Goal: Task Accomplishment & Management: Use online tool/utility

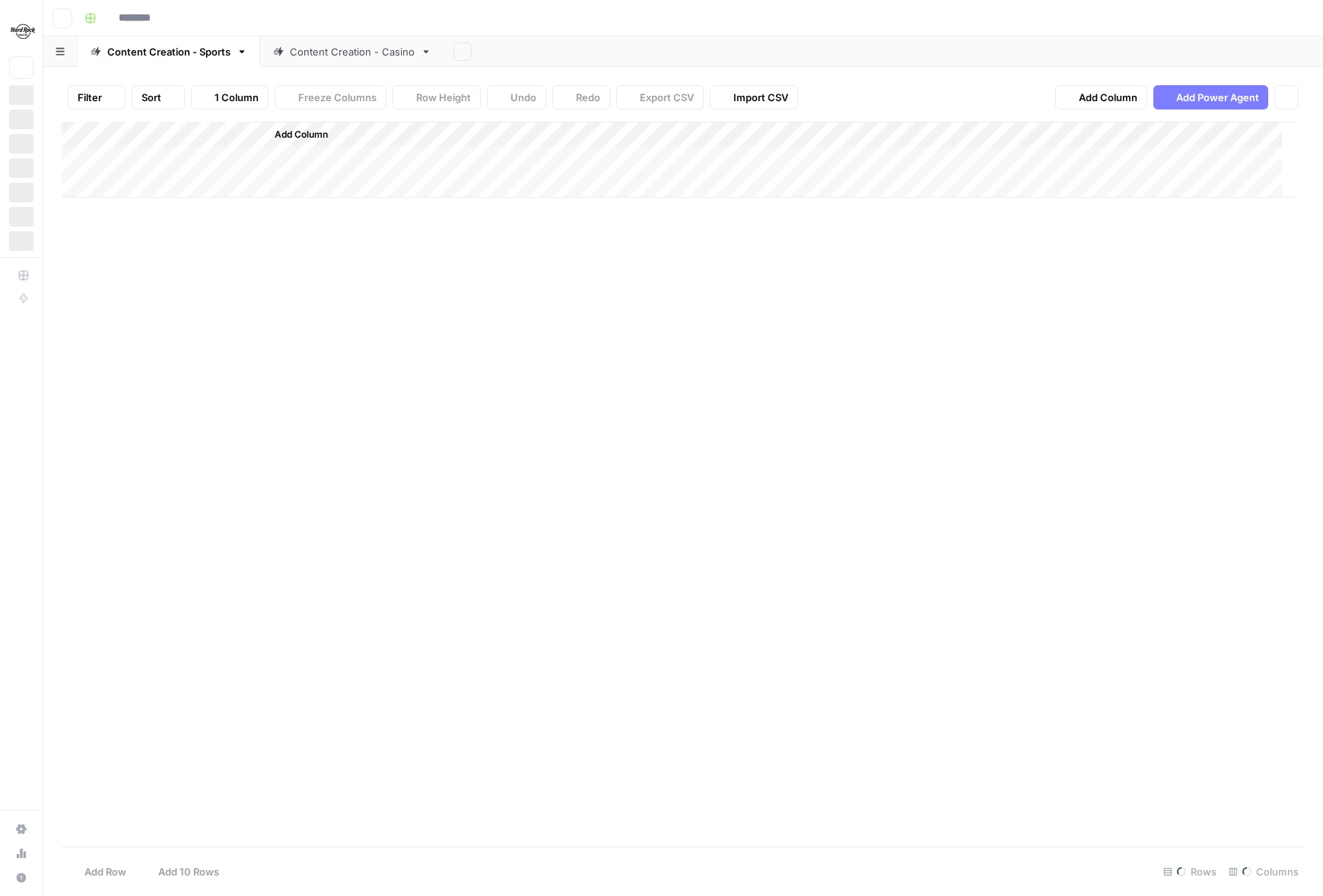
type input "**********"
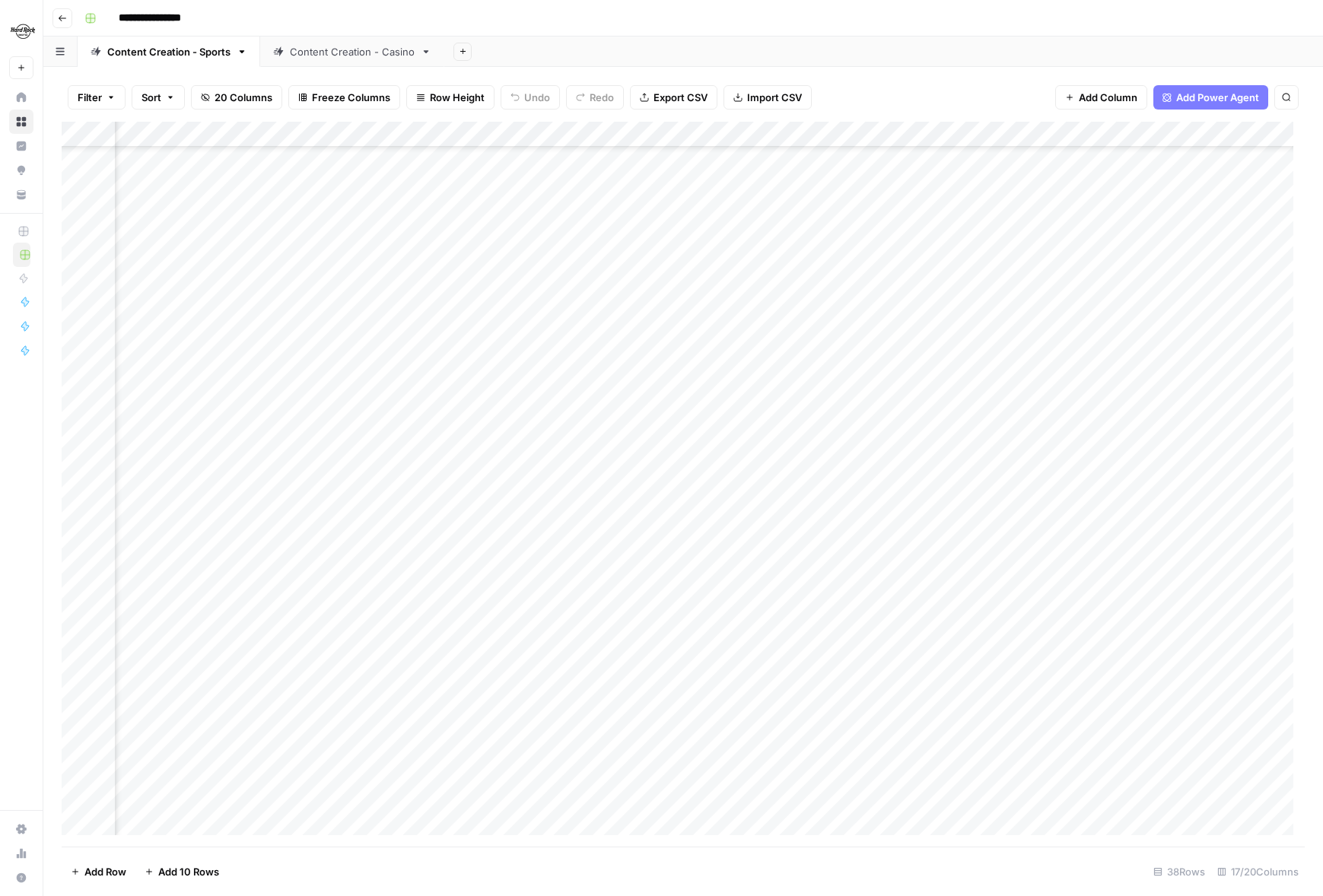
scroll to position [94, 897]
click at [981, 529] on div "Add Column" at bounding box center [683, 484] width 1243 height 725
click at [986, 531] on div "Add Column" at bounding box center [683, 484] width 1243 height 725
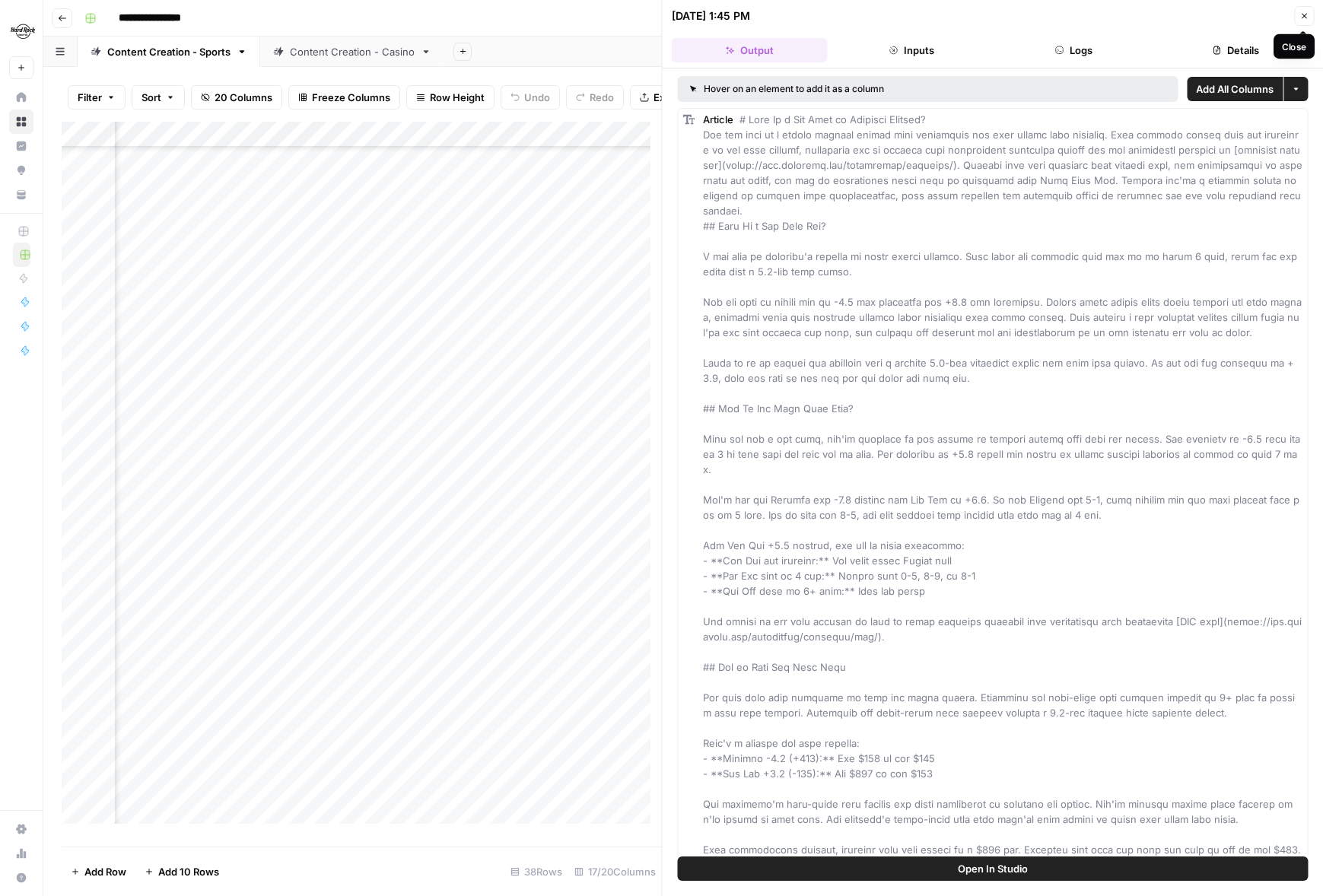
click at [1305, 14] on icon "button" at bounding box center [1304, 16] width 9 height 9
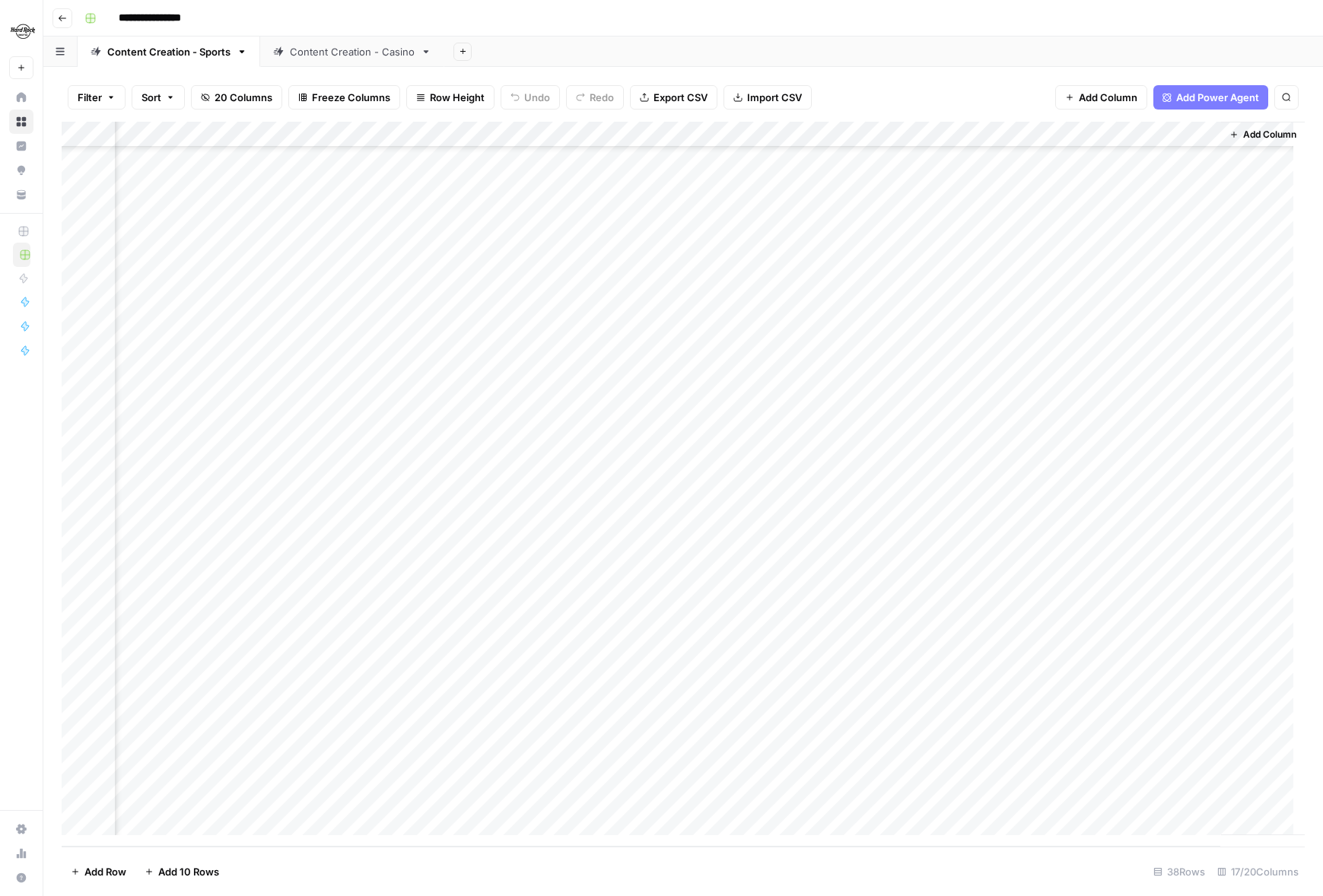
scroll to position [320, 1548]
click at [1160, 641] on div "Add Column" at bounding box center [683, 484] width 1243 height 725
click at [1104, 498] on div "Add Column" at bounding box center [683, 484] width 1243 height 725
click at [584, 620] on div "Add Column" at bounding box center [683, 484] width 1243 height 725
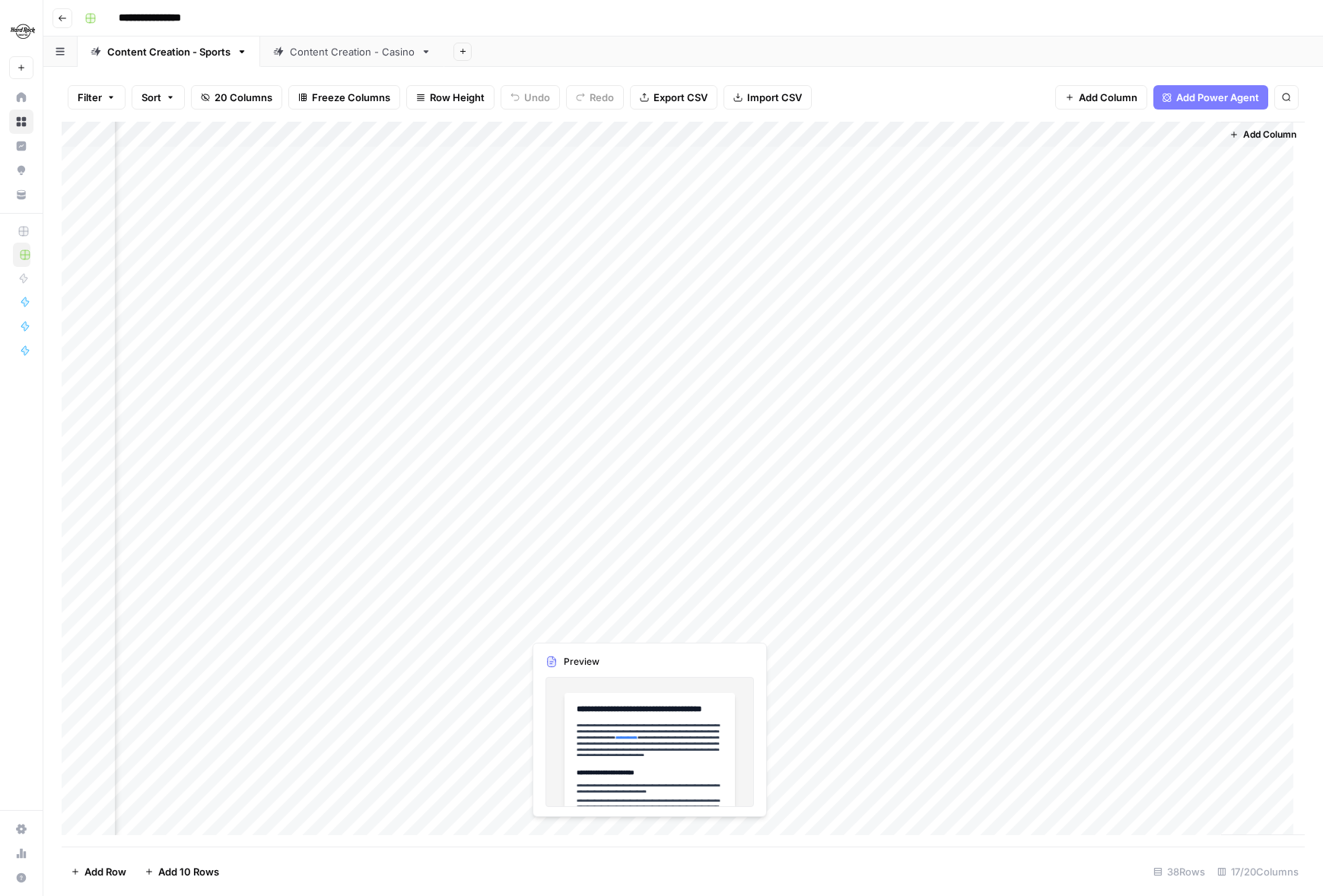
click at [584, 620] on div "Add Column" at bounding box center [683, 484] width 1243 height 725
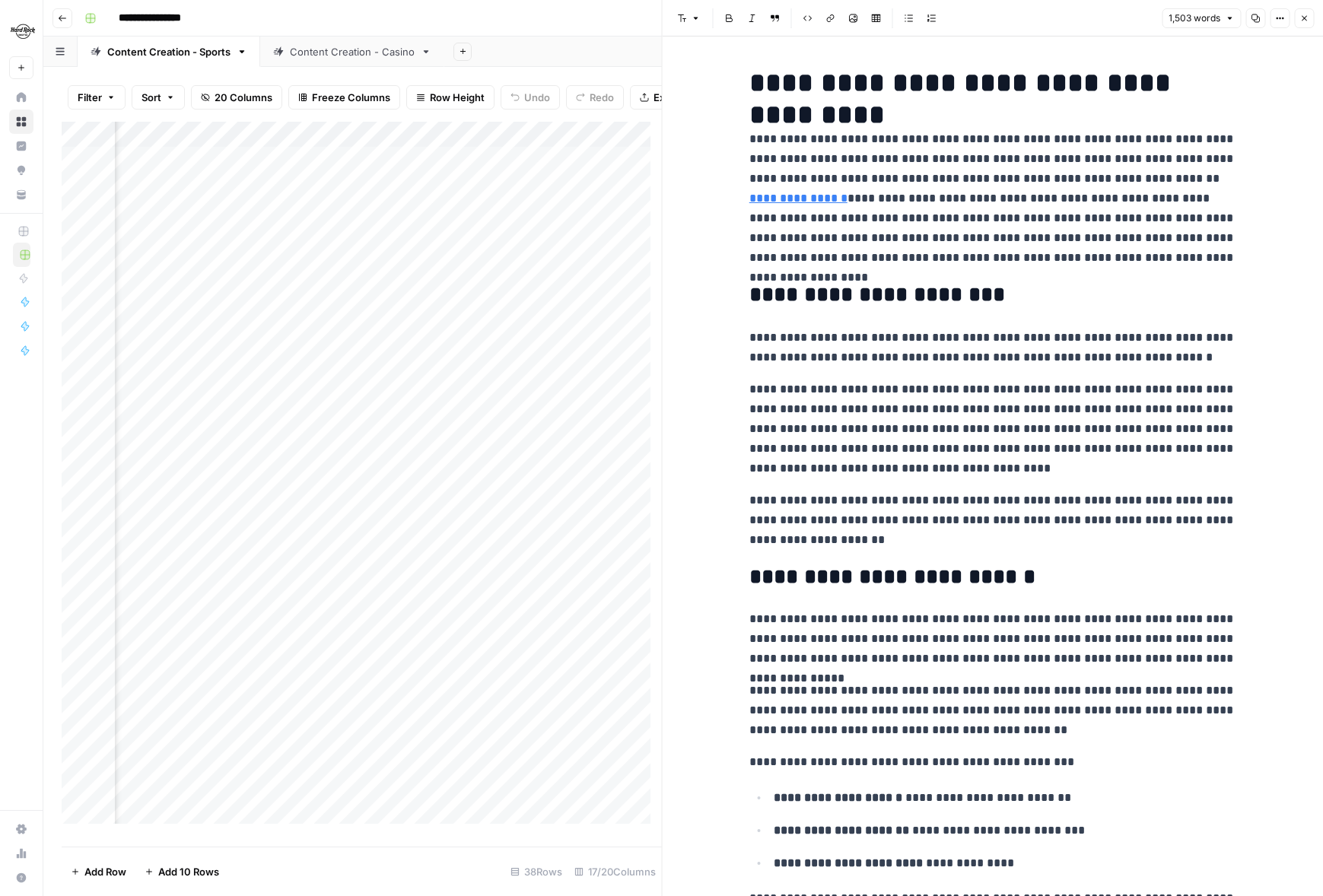
click at [497, 646] on div "Add Column" at bounding box center [361, 478] width 600 height 713
click at [603, 637] on div "Add Column" at bounding box center [361, 478] width 600 height 713
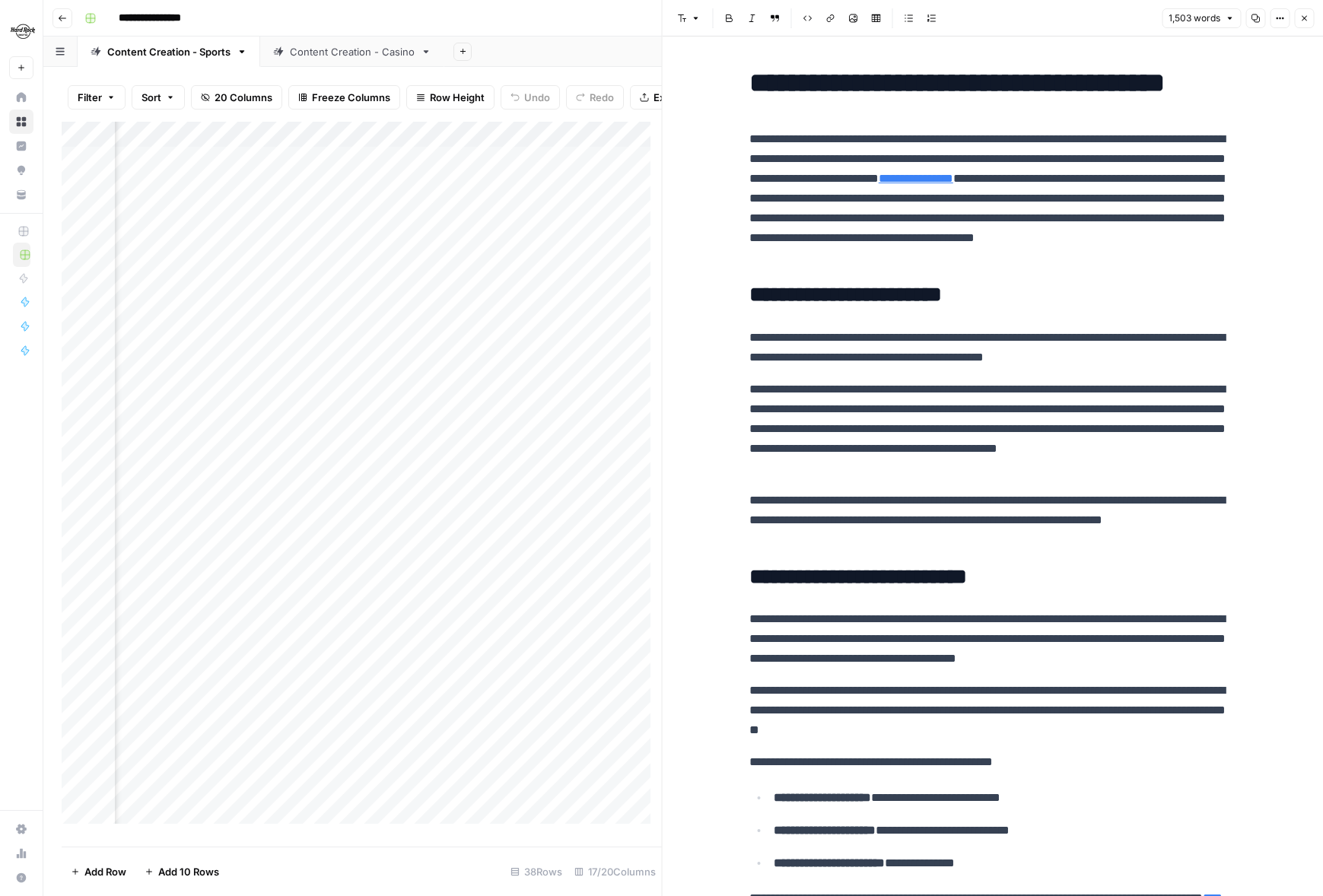
click at [575, 688] on div "Add Column" at bounding box center [361, 478] width 600 height 713
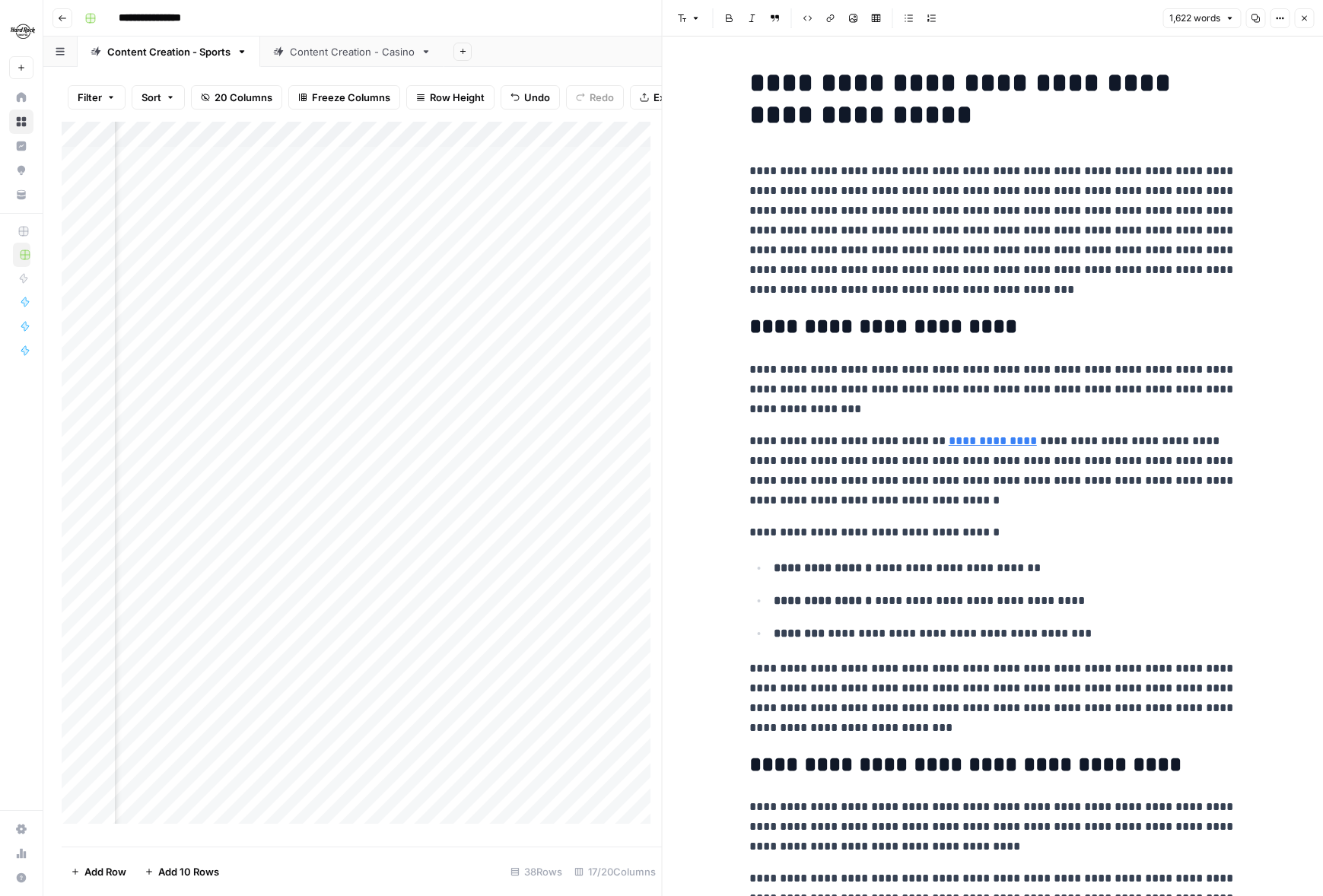
click at [552, 631] on div "Add Column" at bounding box center [361, 478] width 600 height 713
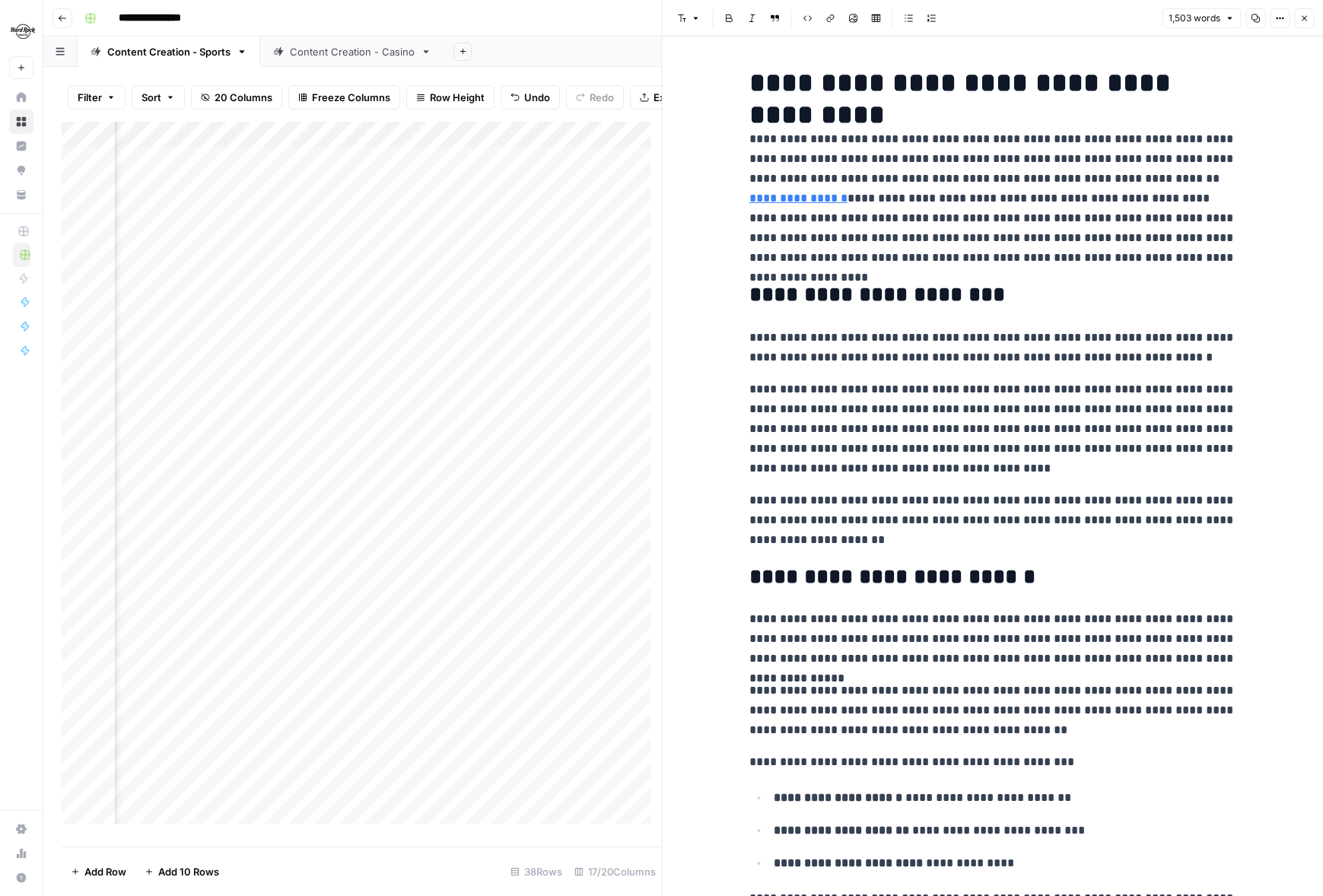
click at [580, 688] on div "Add Column" at bounding box center [361, 478] width 600 height 713
click at [580, 688] on div at bounding box center [592, 687] width 140 height 28
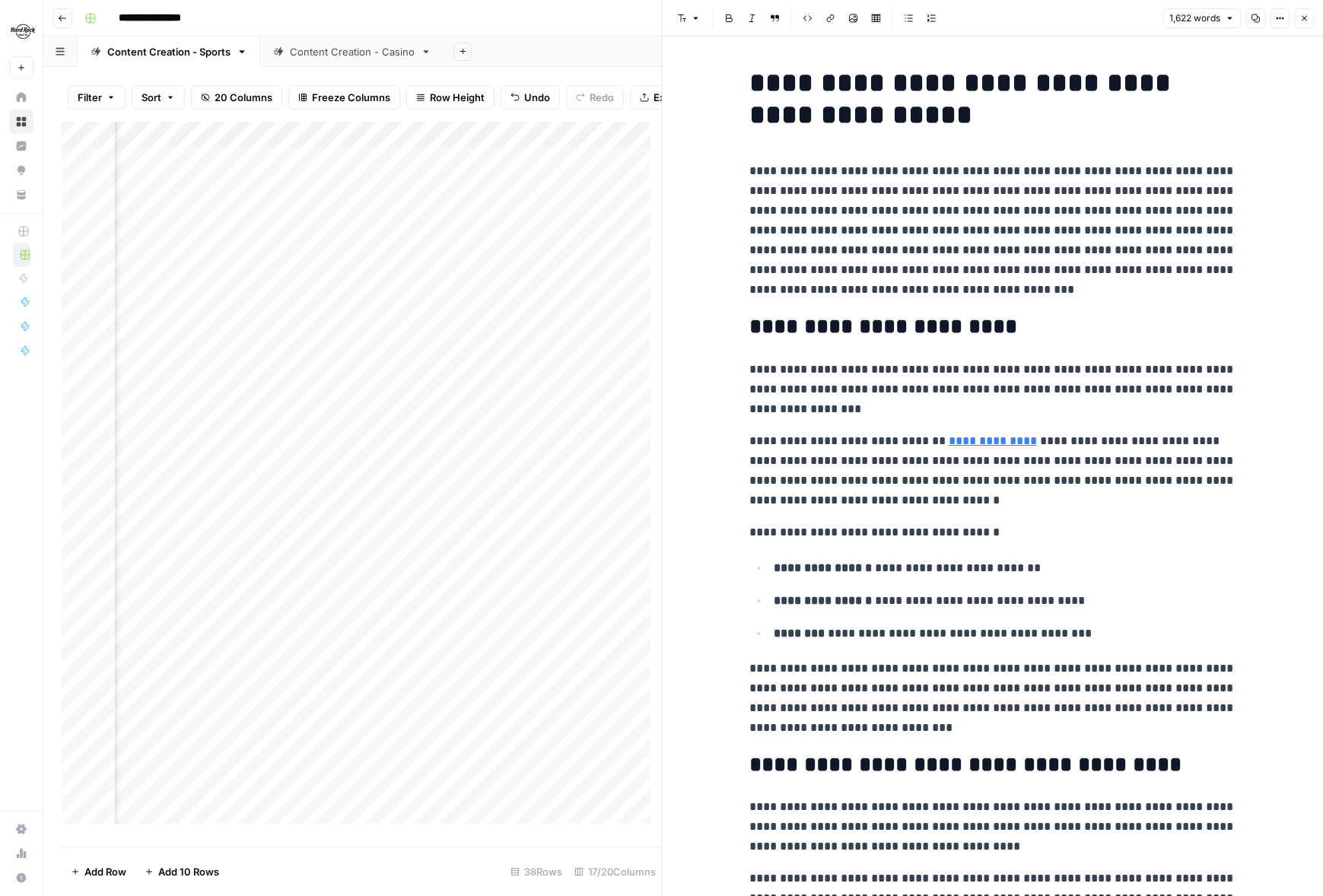
click at [585, 629] on div "Add Column" at bounding box center [361, 478] width 600 height 713
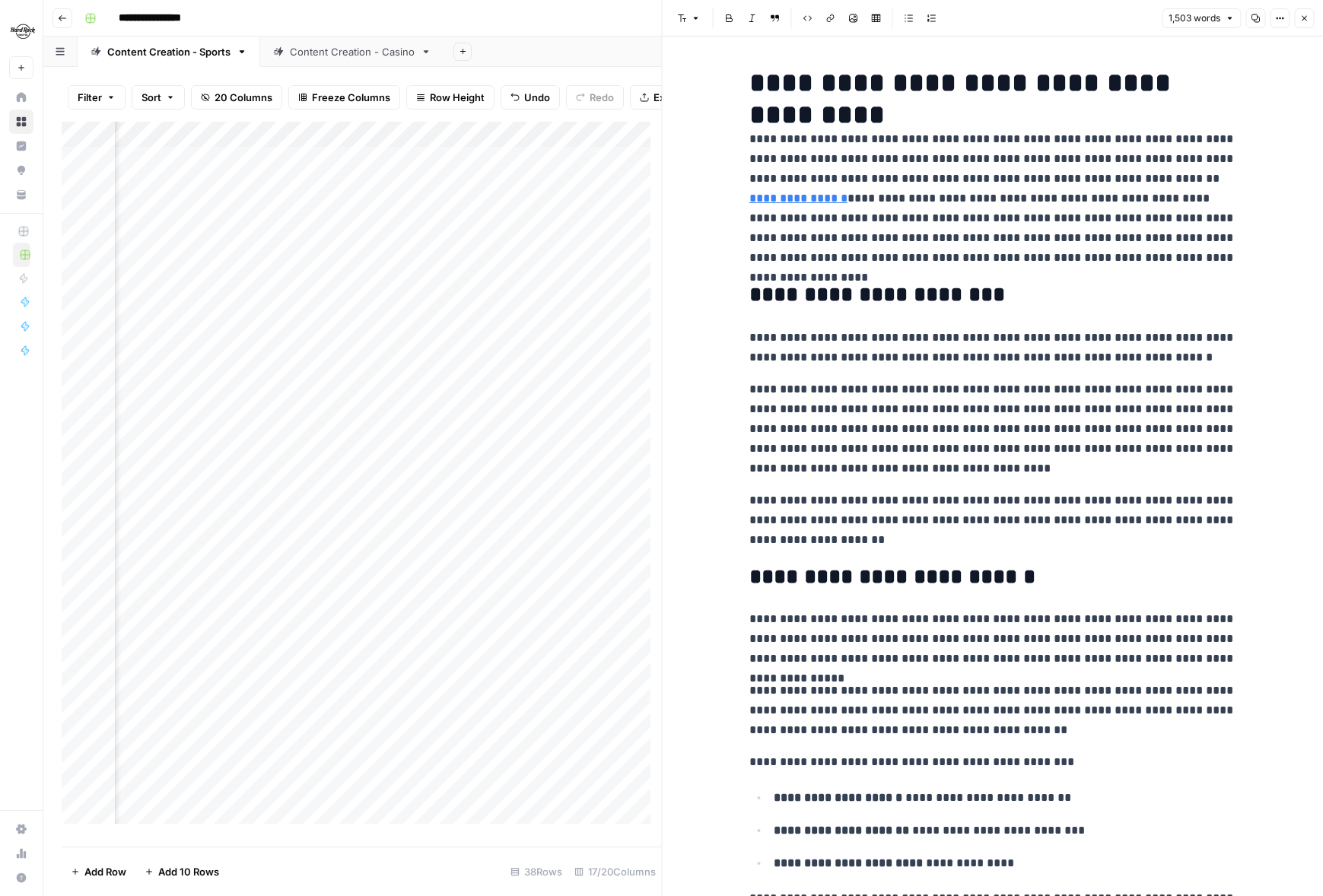
click at [582, 684] on div "Add Column" at bounding box center [361, 478] width 600 height 713
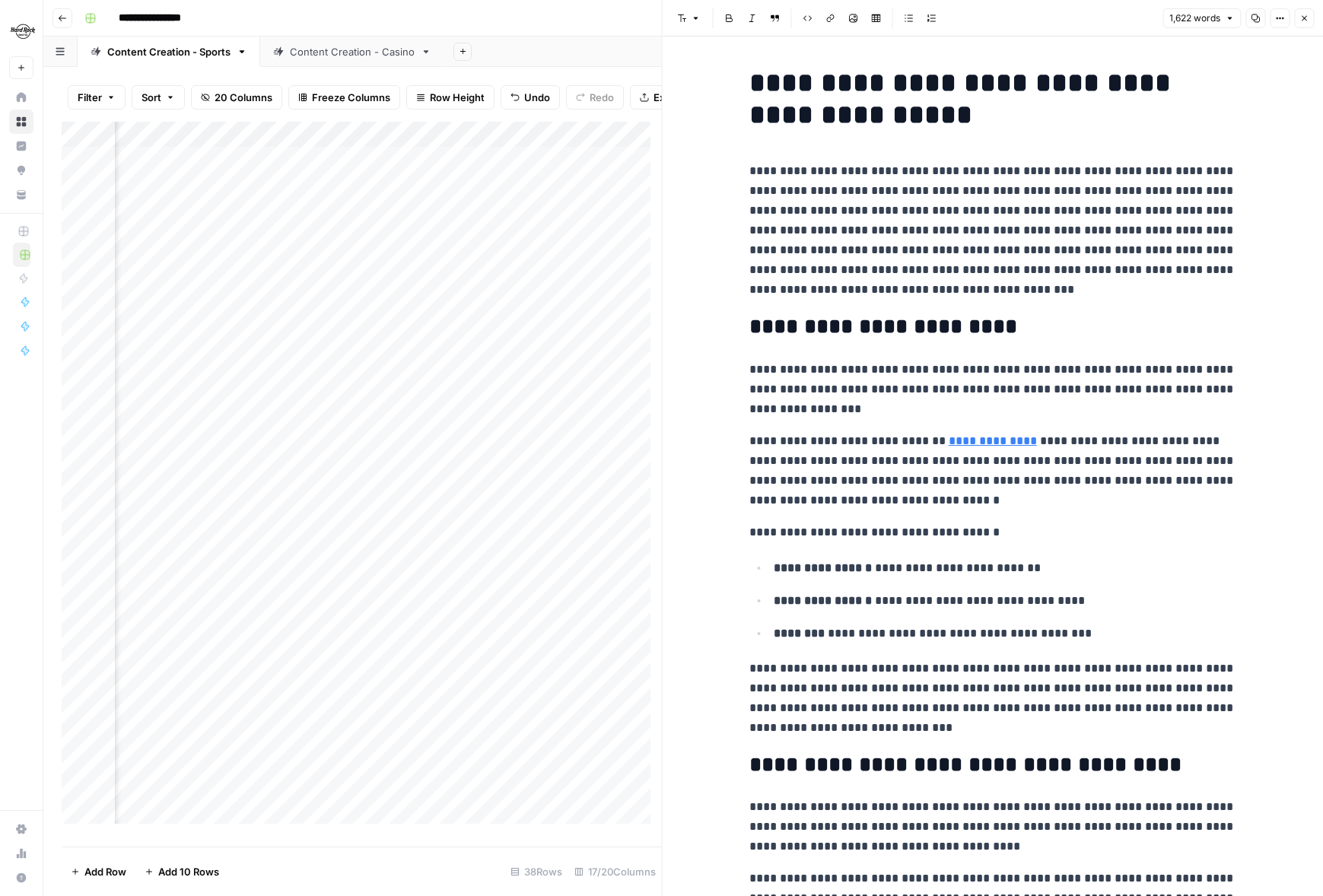
click at [581, 632] on div "Add Column" at bounding box center [361, 478] width 600 height 713
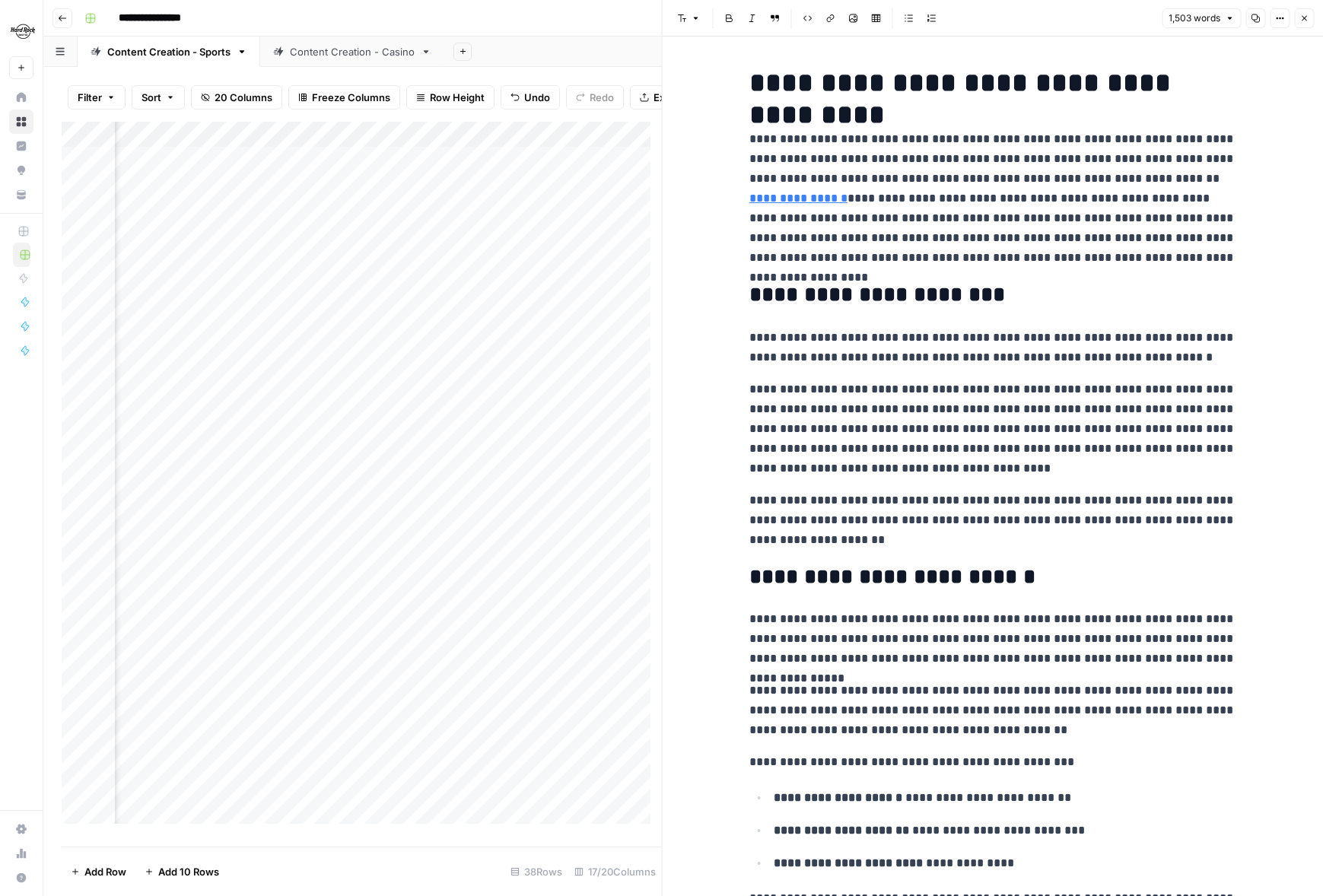
click at [1308, 22] on icon "button" at bounding box center [1304, 18] width 9 height 9
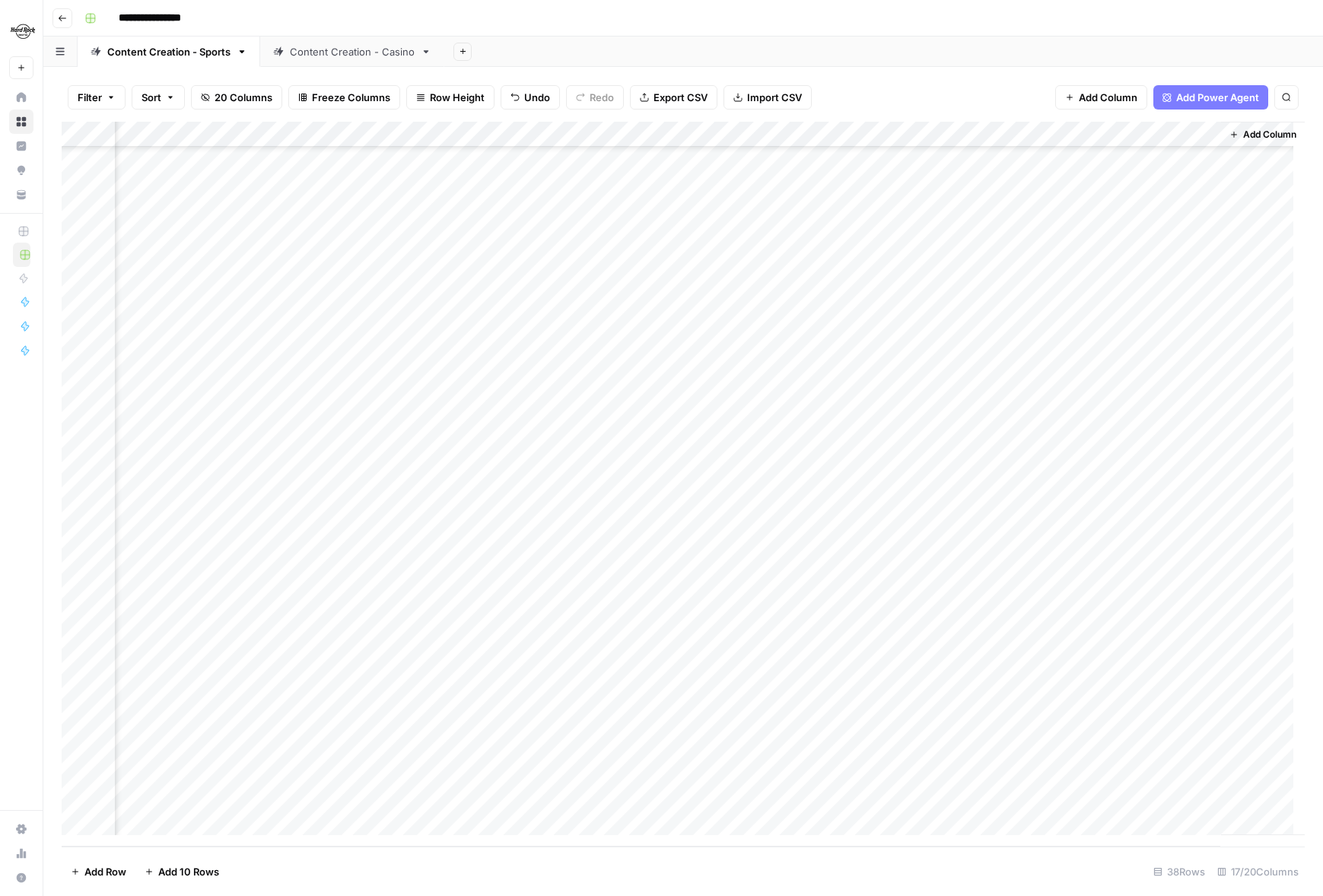
scroll to position [0, 1548]
click at [1101, 584] on div "Add Column" at bounding box center [683, 484] width 1243 height 725
click at [1001, 628] on div "Add Column" at bounding box center [683, 484] width 1243 height 725
click at [576, 630] on div "Add Column" at bounding box center [683, 484] width 1243 height 725
click at [750, 583] on div "Add Column" at bounding box center [683, 484] width 1243 height 725
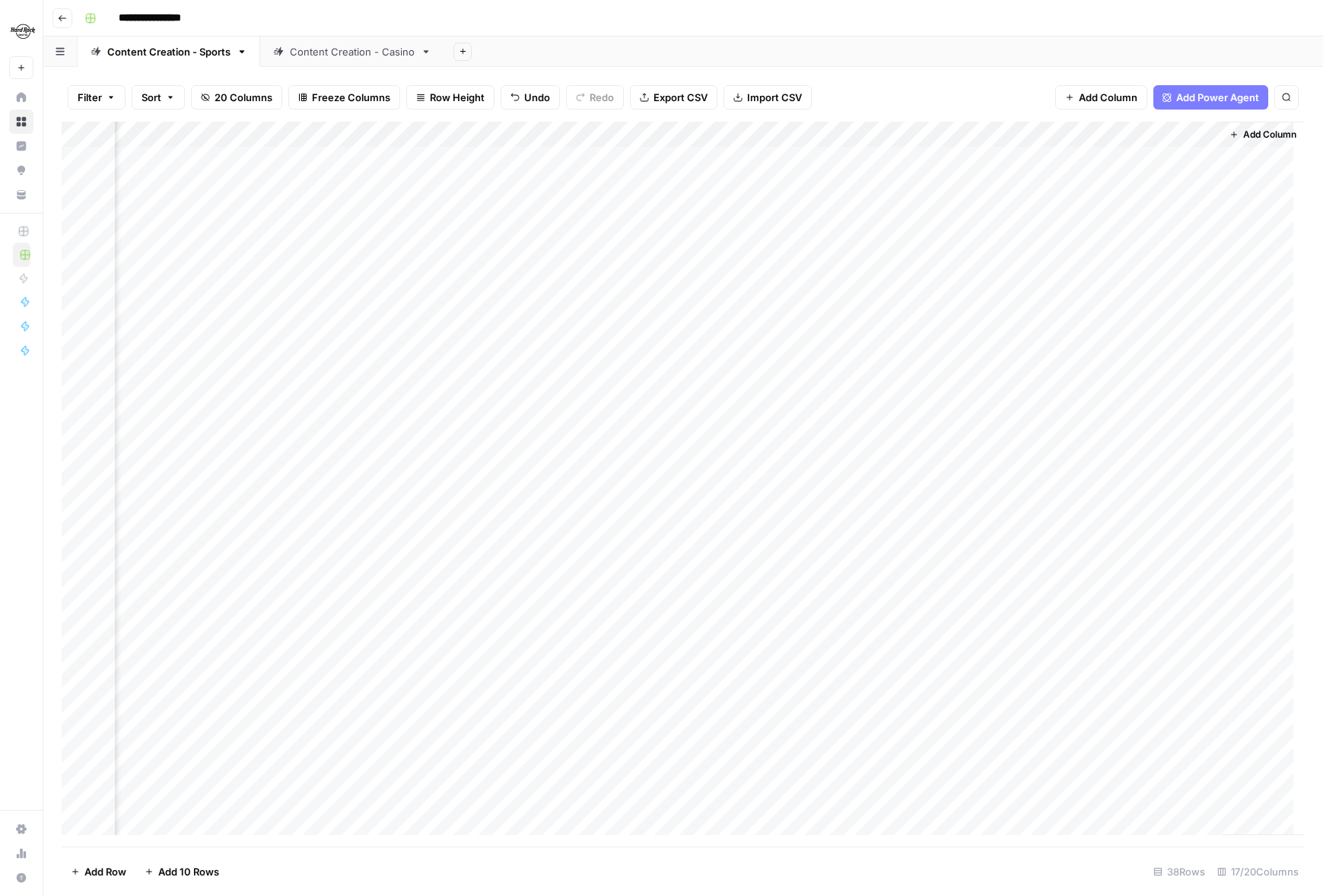
click at [575, 624] on div "Add Column" at bounding box center [683, 484] width 1243 height 725
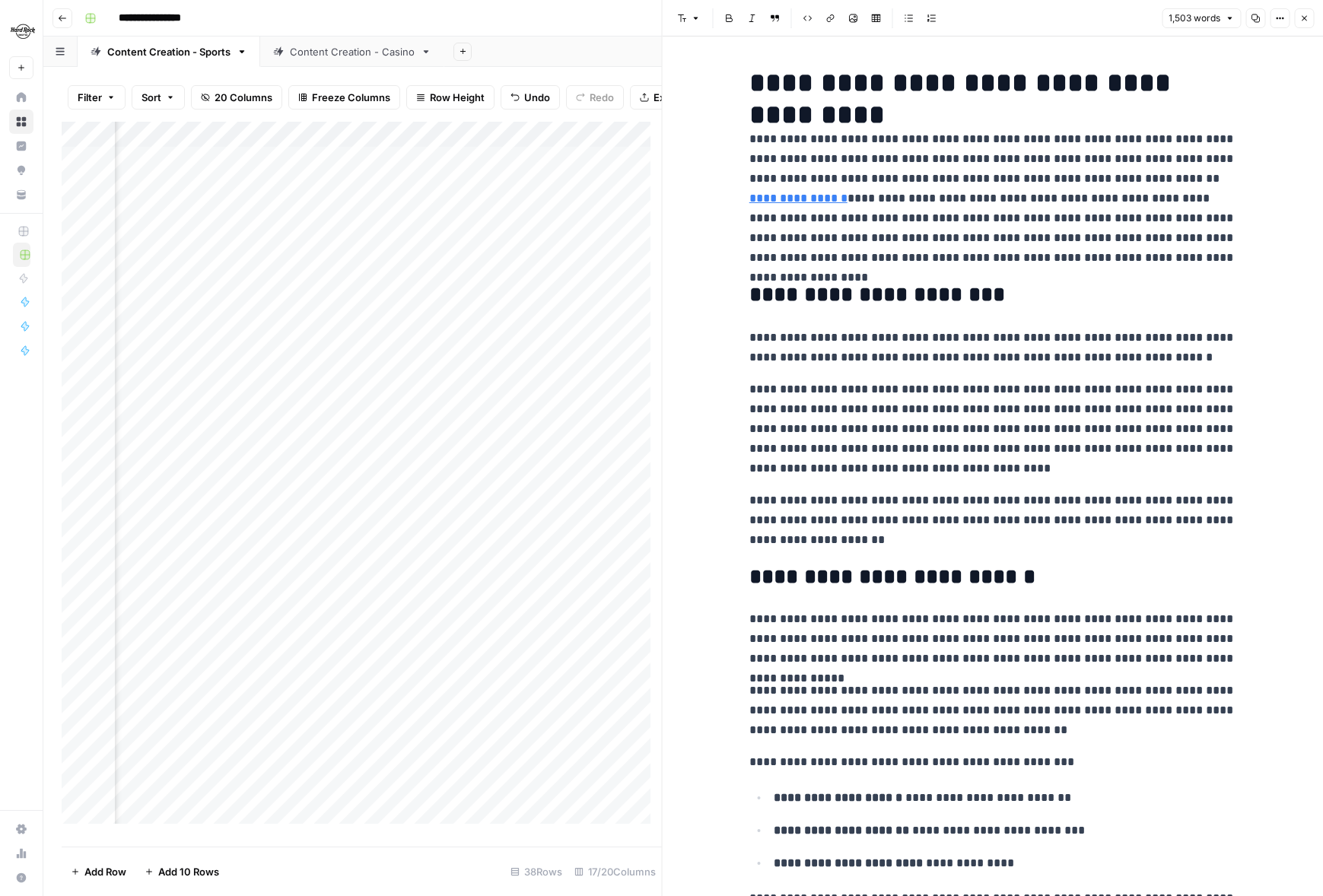
click at [601, 687] on div "Add Column" at bounding box center [361, 478] width 600 height 713
click at [601, 688] on div "Add Column" at bounding box center [361, 478] width 600 height 713
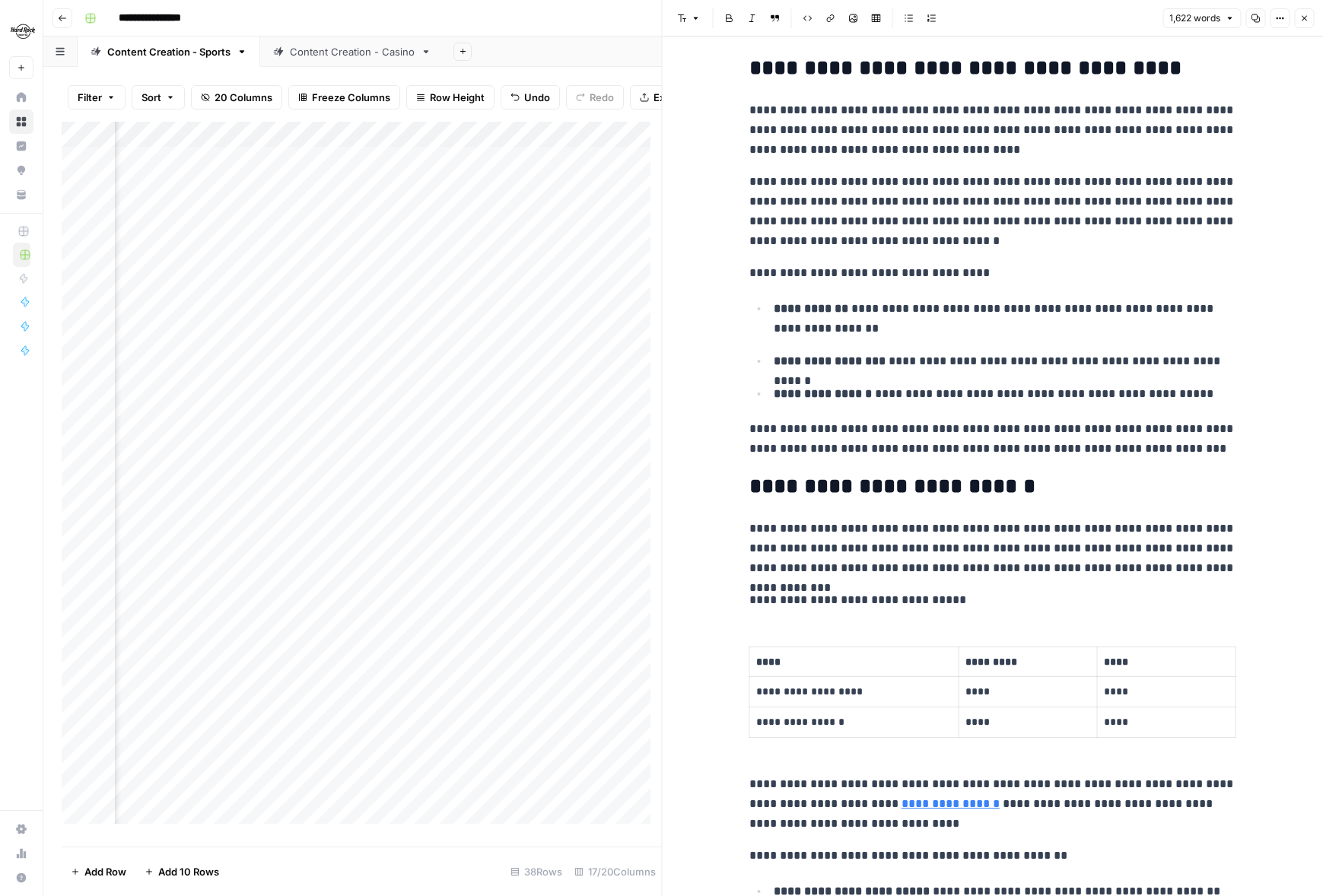
scroll to position [1016, 0]
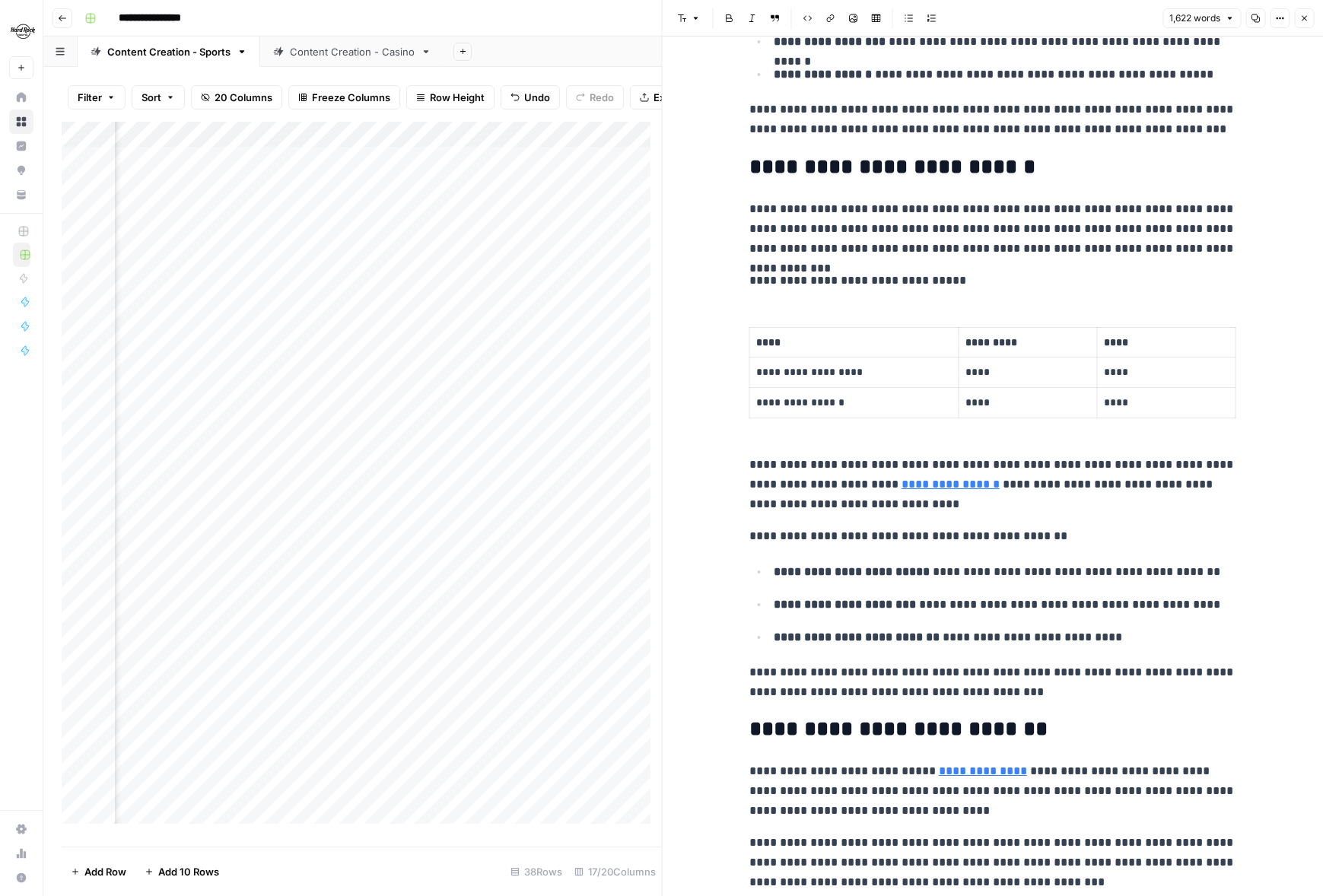
click at [567, 661] on div "Add Column" at bounding box center [361, 478] width 600 height 713
click at [564, 634] on div "Add Column" at bounding box center [361, 478] width 600 height 713
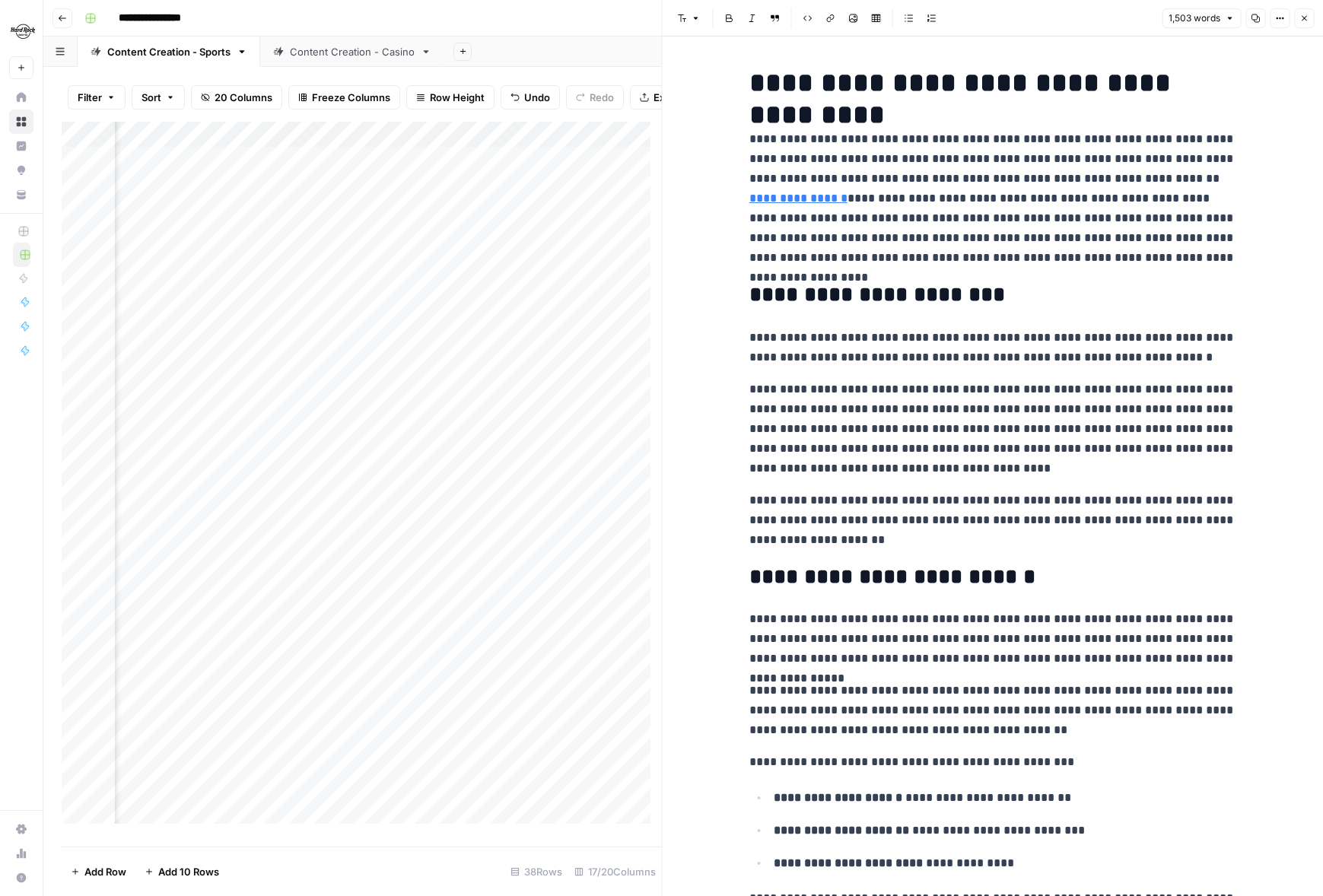
click at [1306, 14] on icon "button" at bounding box center [1304, 18] width 9 height 9
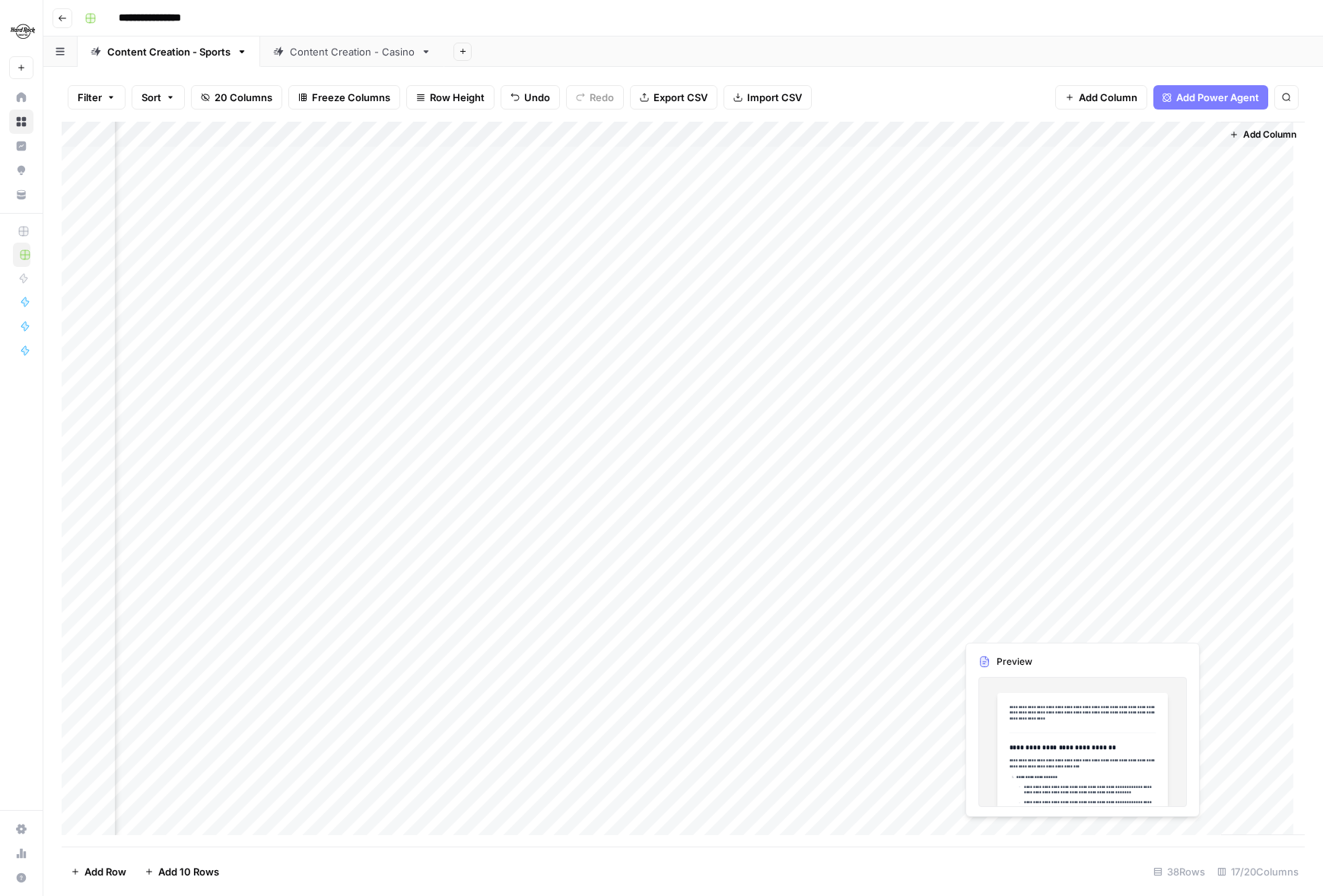
click at [1136, 625] on div "Add Column" at bounding box center [683, 484] width 1243 height 725
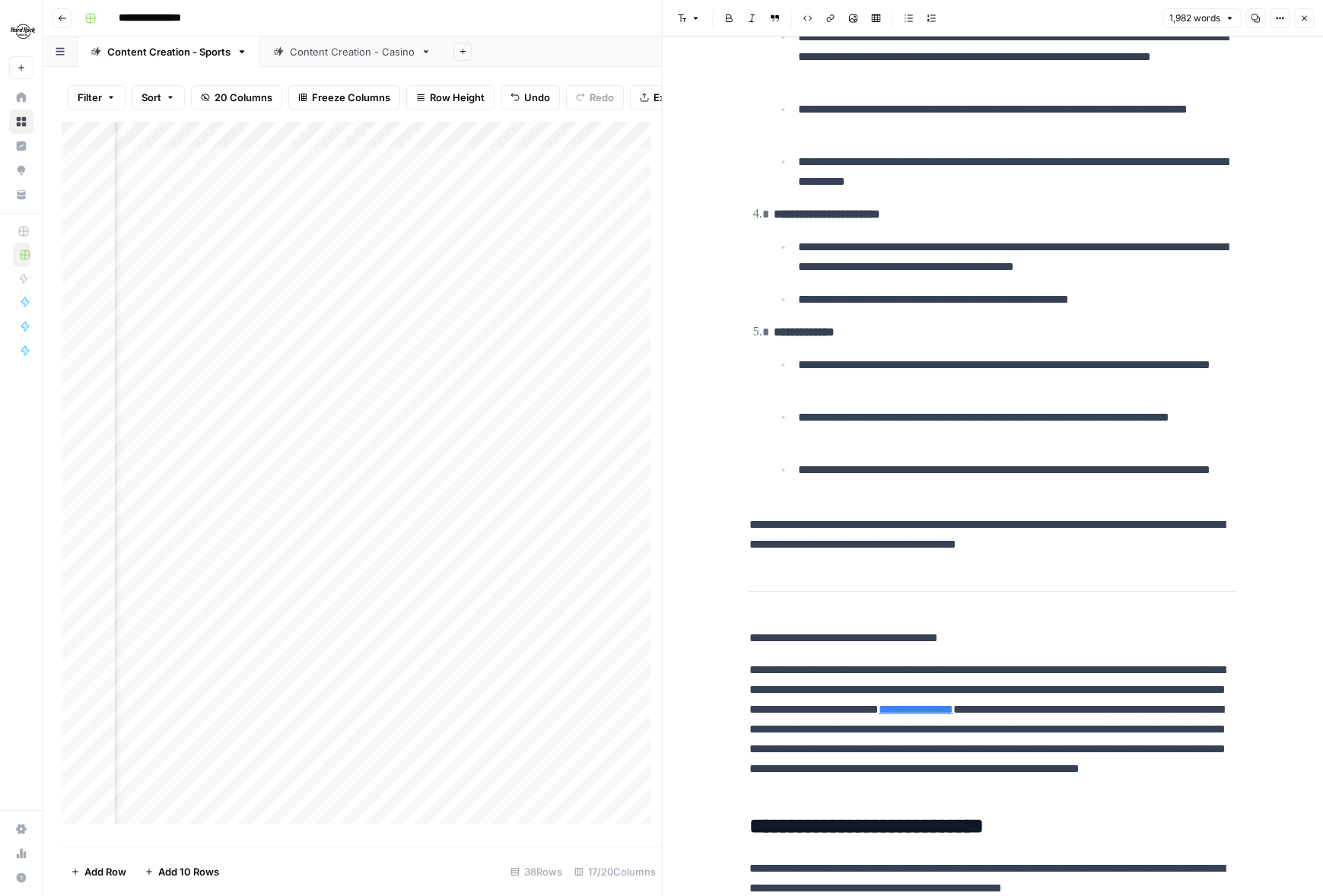
scroll to position [486, 0]
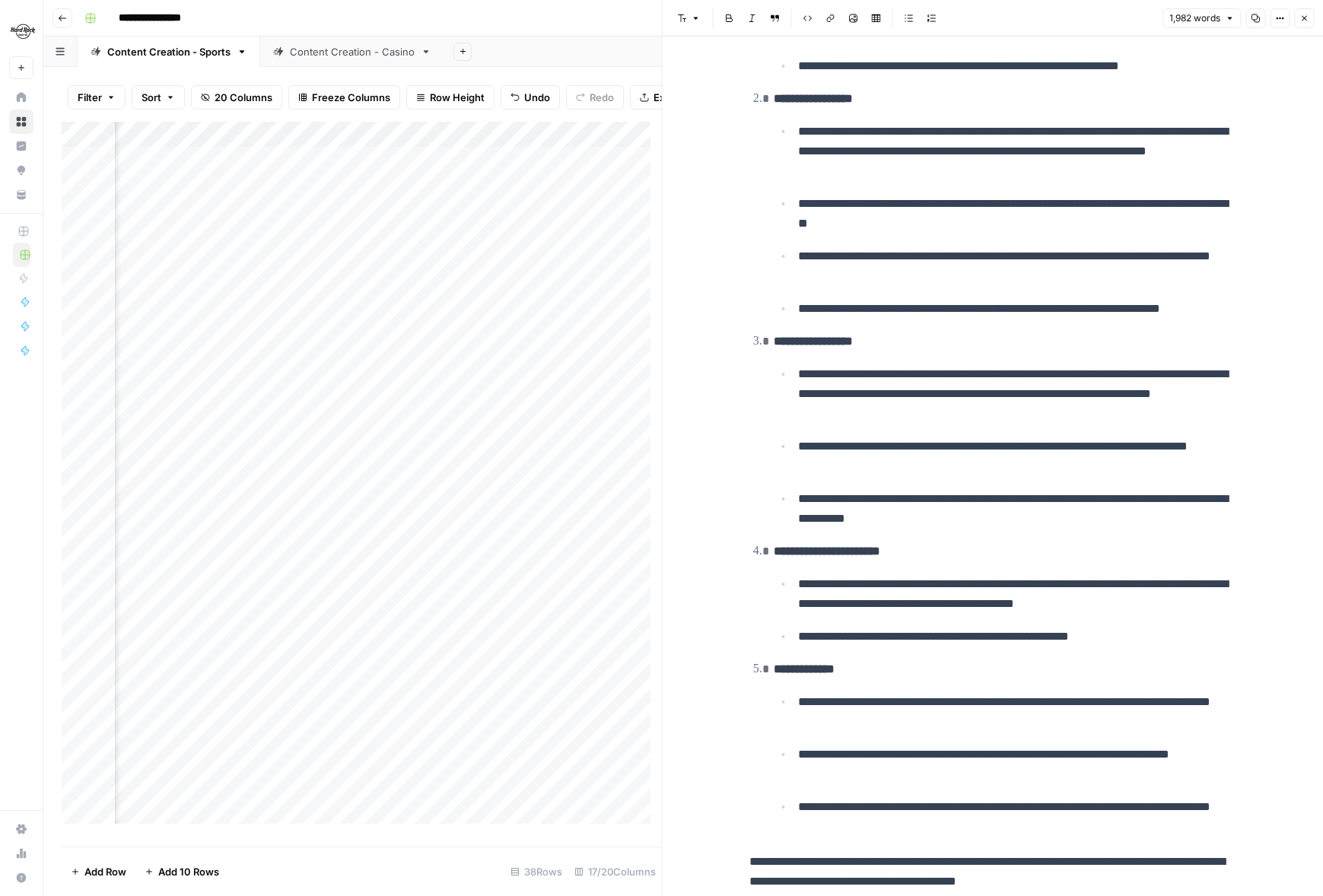
click at [1295, 16] on button "Close" at bounding box center [1304, 18] width 20 height 20
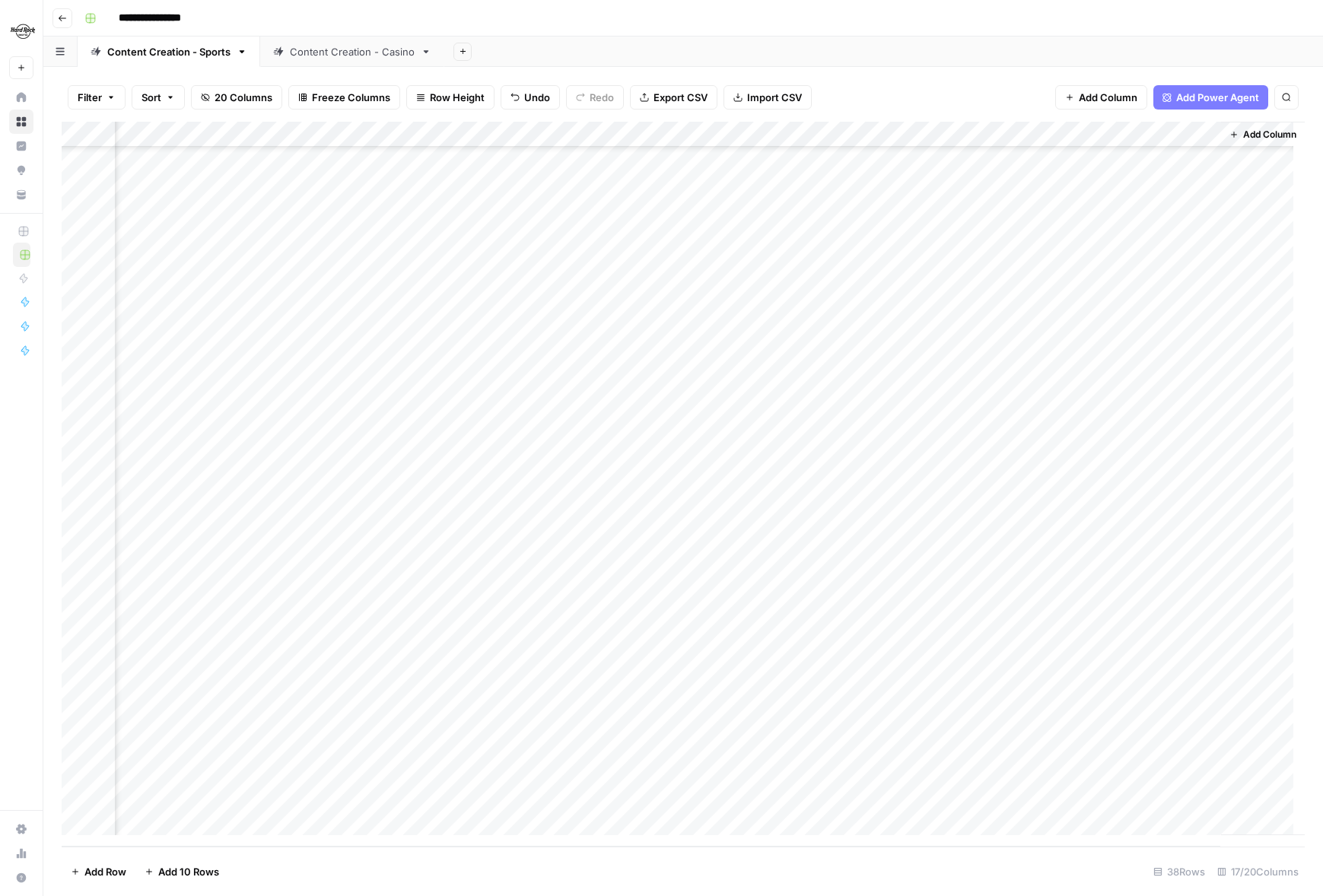
scroll to position [0, 1548]
